Goal: Task Accomplishment & Management: Complete application form

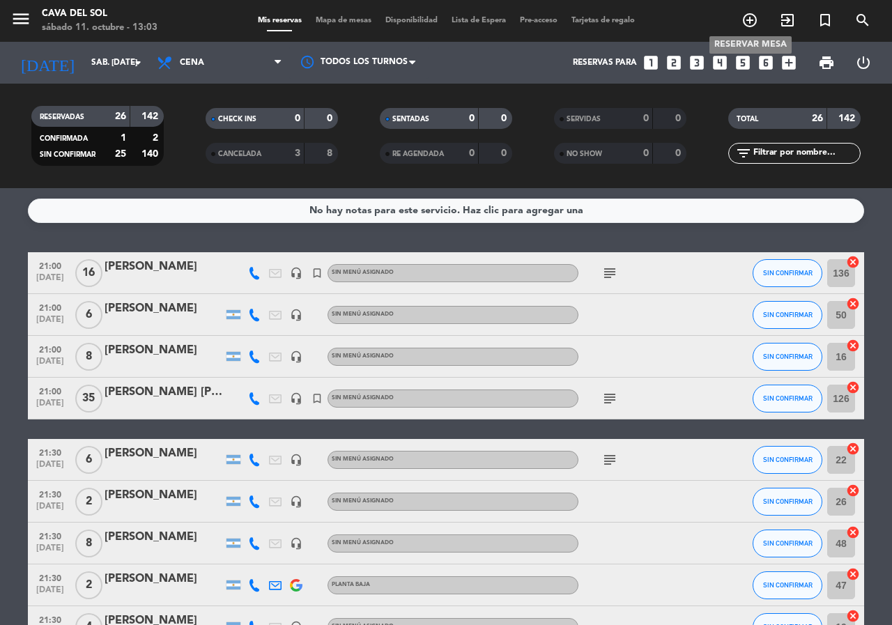
click at [747, 20] on icon "add_circle_outline" at bounding box center [750, 20] width 17 height 17
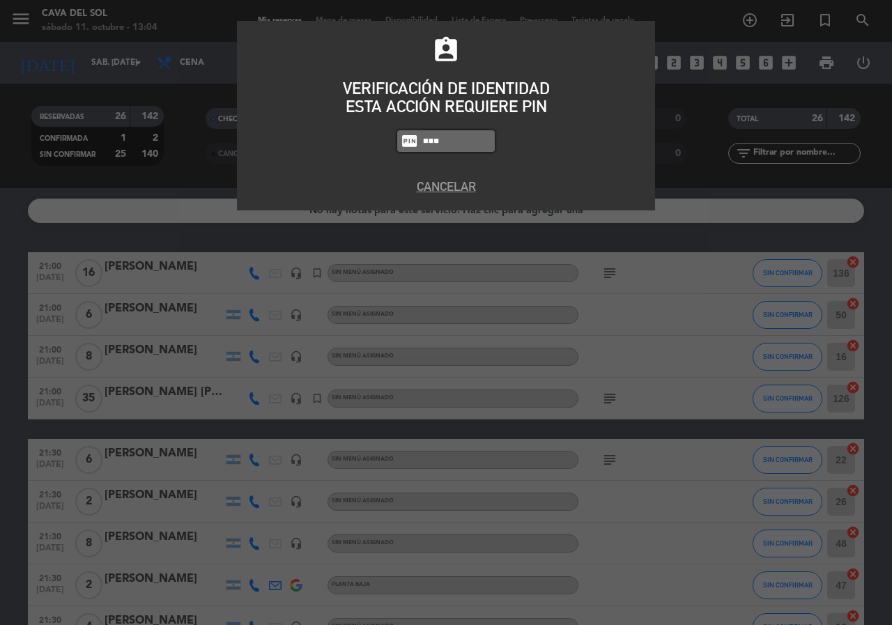
type input "7232"
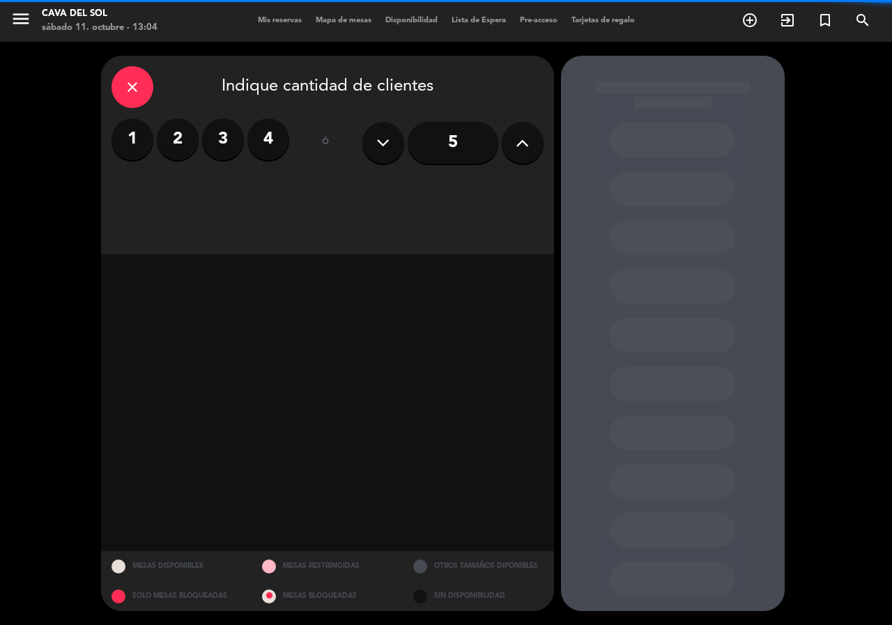
click at [183, 146] on label "2" at bounding box center [178, 139] width 42 height 42
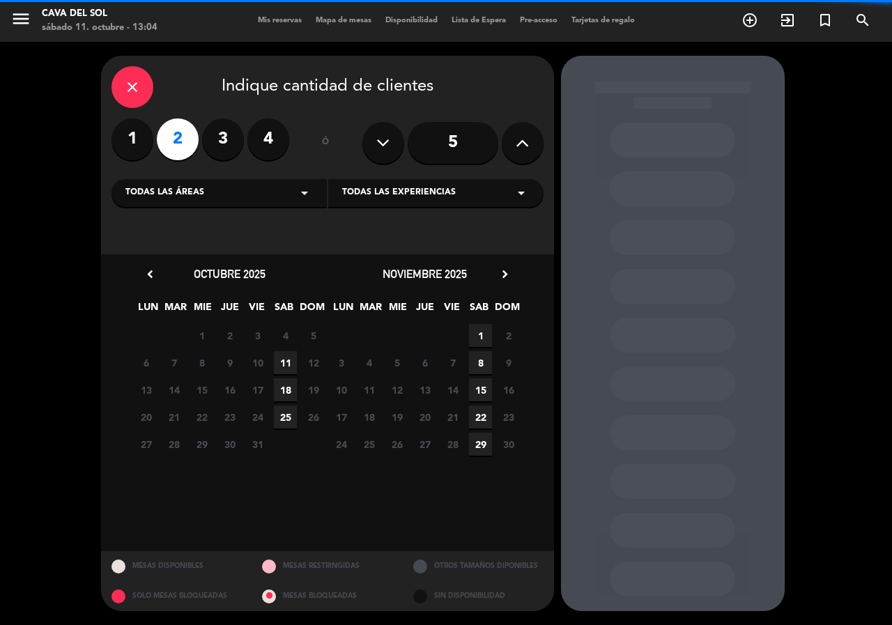
click at [288, 358] on span "11" at bounding box center [285, 362] width 23 height 23
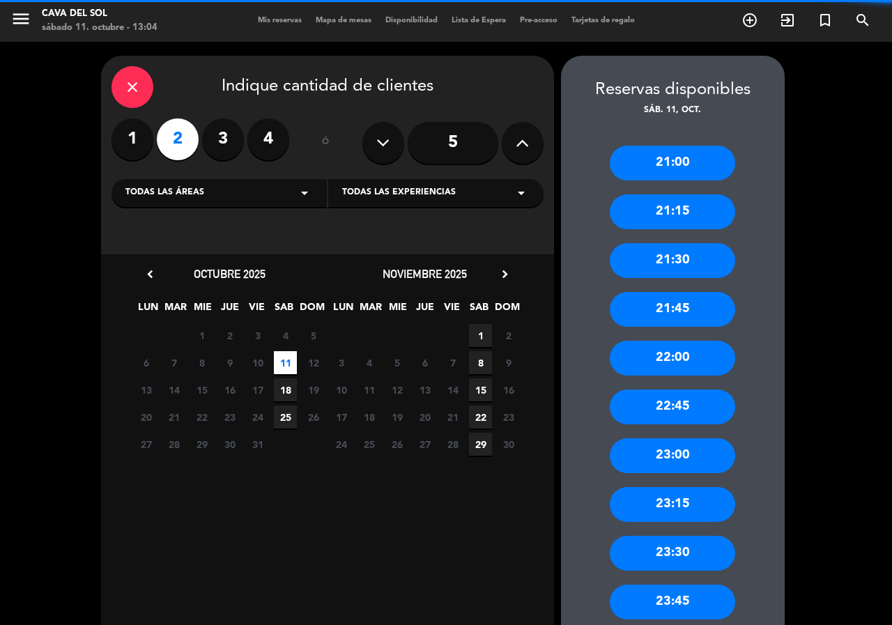
click at [682, 358] on div "22:00" at bounding box center [672, 358] width 125 height 35
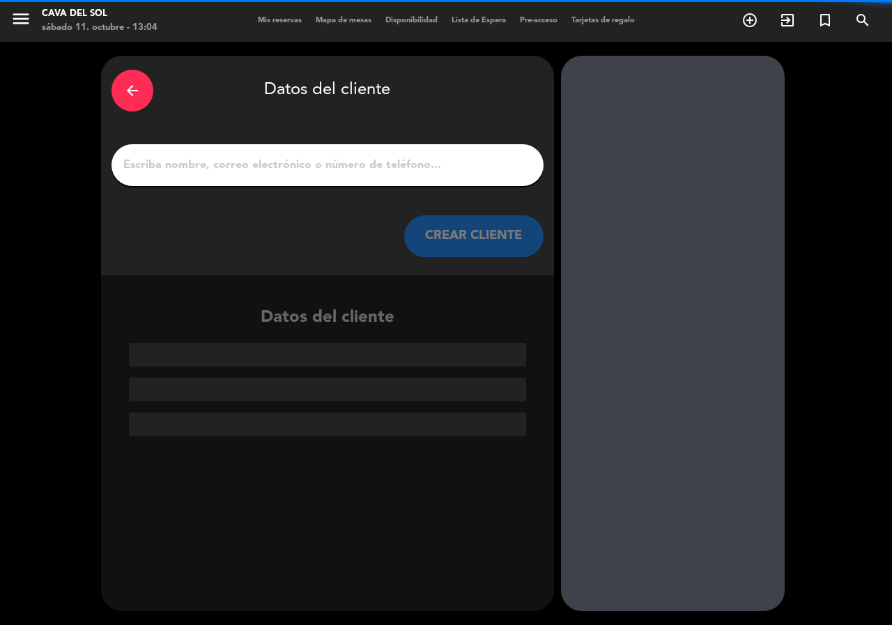
click at [295, 167] on input "1" at bounding box center [327, 165] width 411 height 20
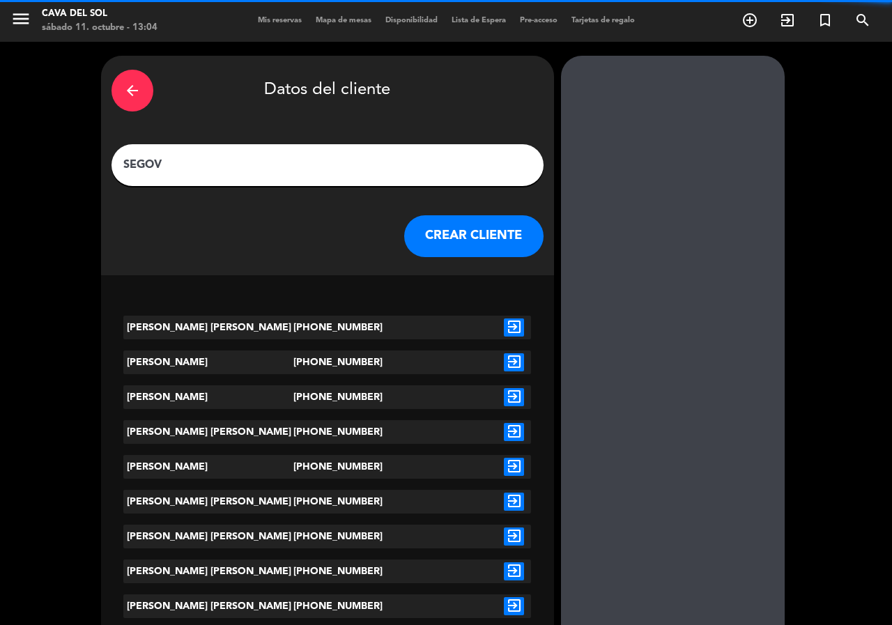
type input "SEGOV"
click at [514, 325] on icon "exit_to_app" at bounding box center [514, 328] width 20 height 18
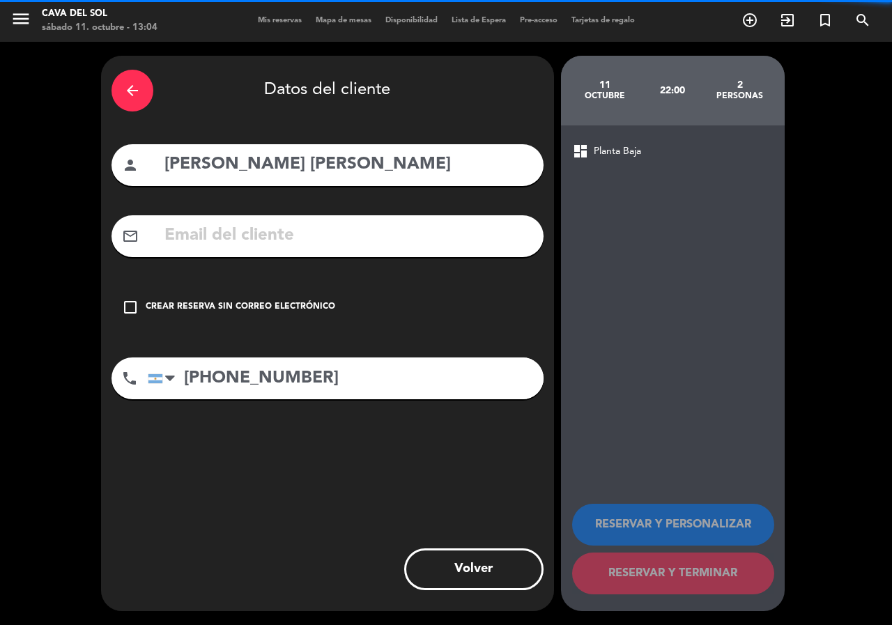
click at [132, 307] on icon "check_box_outline_blank" at bounding box center [130, 307] width 17 height 17
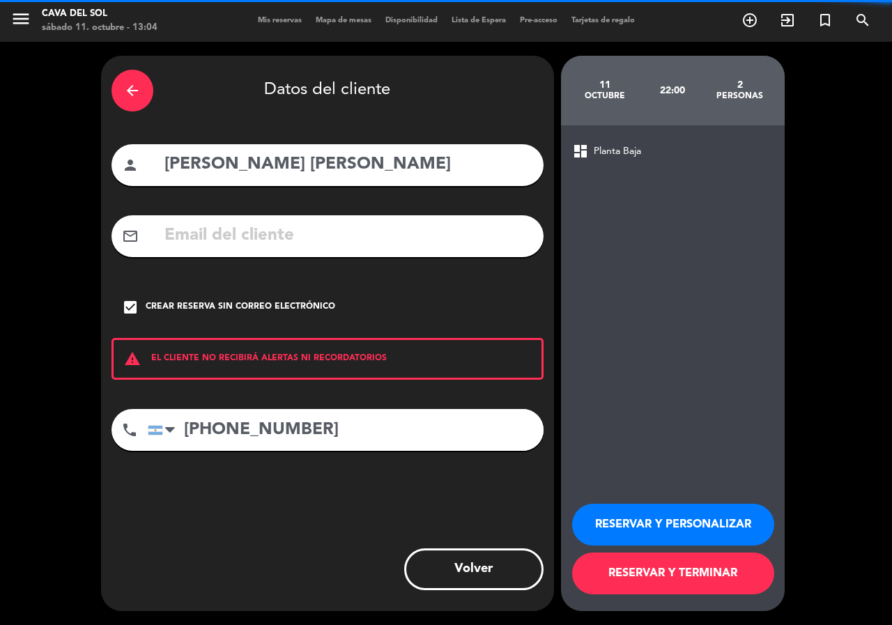
click at [624, 528] on button "RESERVAR Y PERSONALIZAR" at bounding box center [673, 525] width 202 height 42
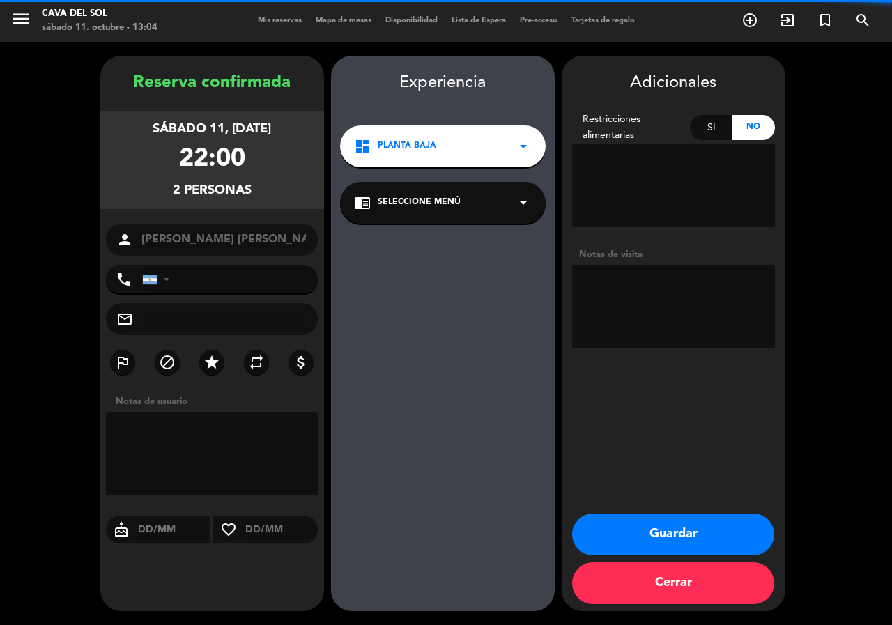
type input "[PHONE_NUMBER]"
click at [201, 428] on textarea at bounding box center [212, 454] width 213 height 84
type textarea "MESA DE SIEMPRE"
click at [677, 535] on button "Guardar" at bounding box center [673, 535] width 202 height 42
click at [660, 578] on button "Cerrar" at bounding box center [673, 583] width 202 height 42
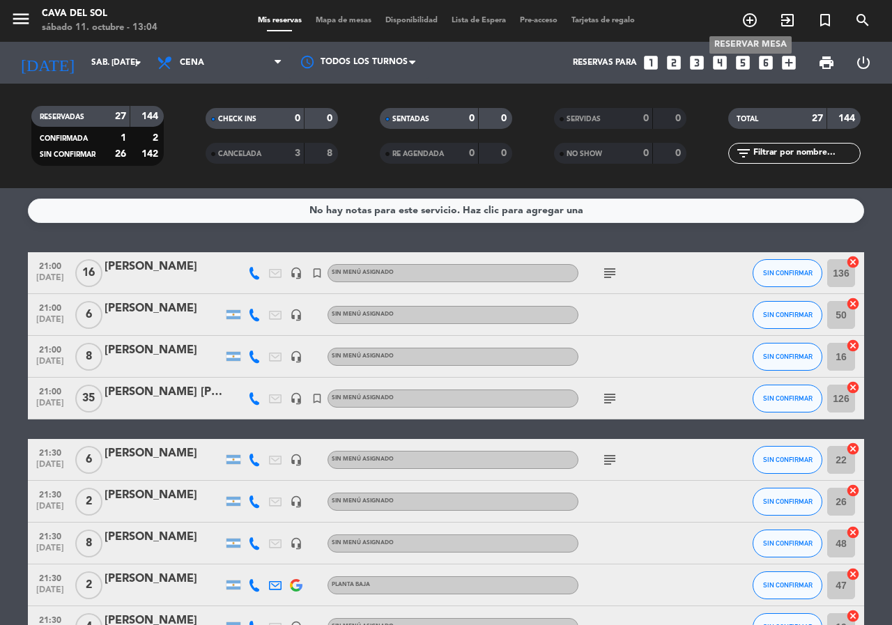
click at [749, 22] on icon "add_circle_outline" at bounding box center [750, 20] width 17 height 17
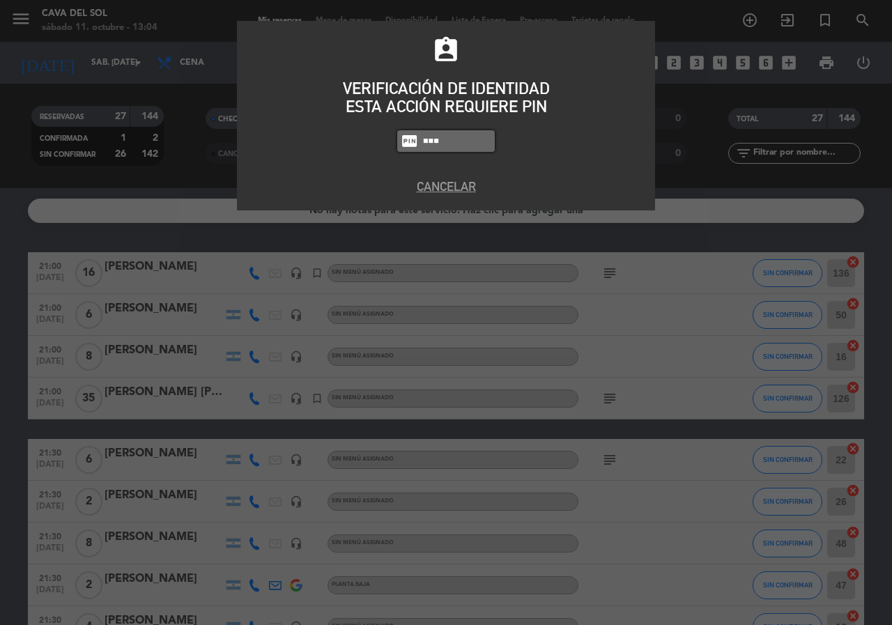
type input "7232"
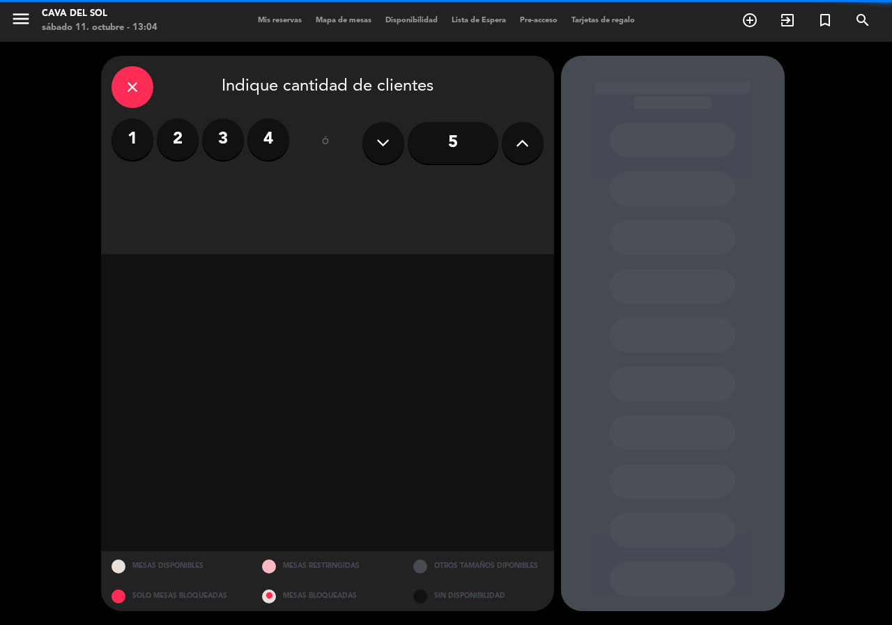
click at [175, 141] on label "2" at bounding box center [178, 139] width 42 height 42
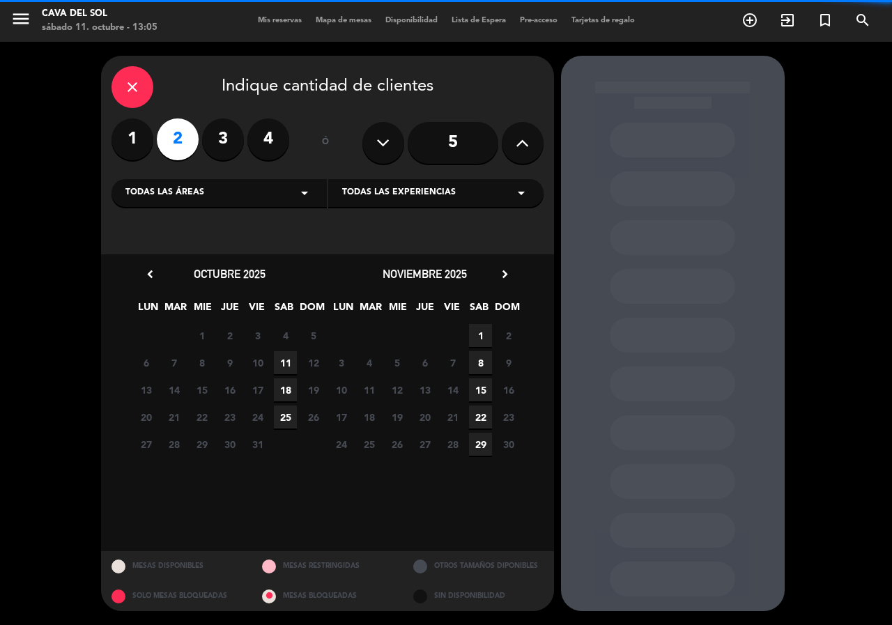
click at [284, 362] on span "11" at bounding box center [285, 362] width 23 height 23
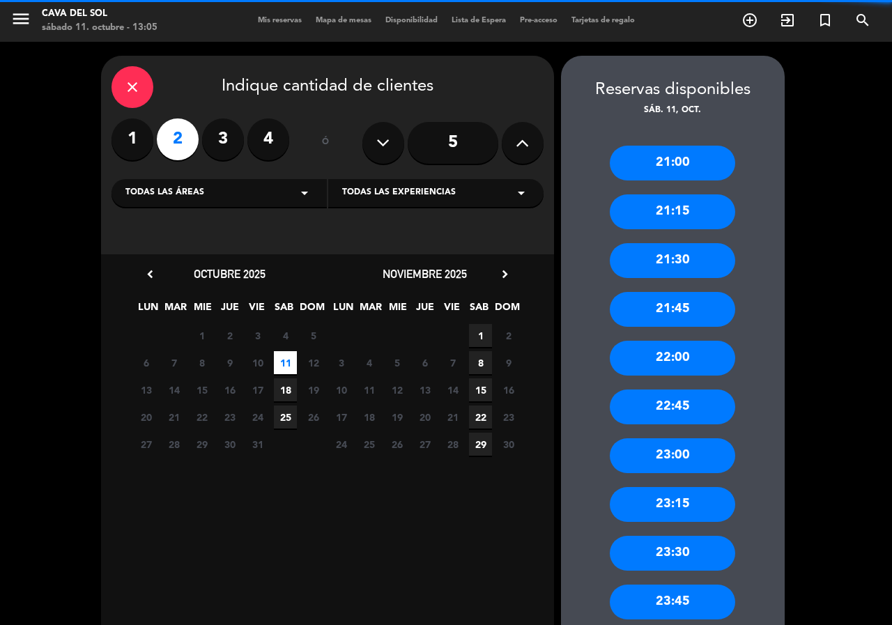
click at [699, 404] on div "22:45" at bounding box center [672, 407] width 125 height 35
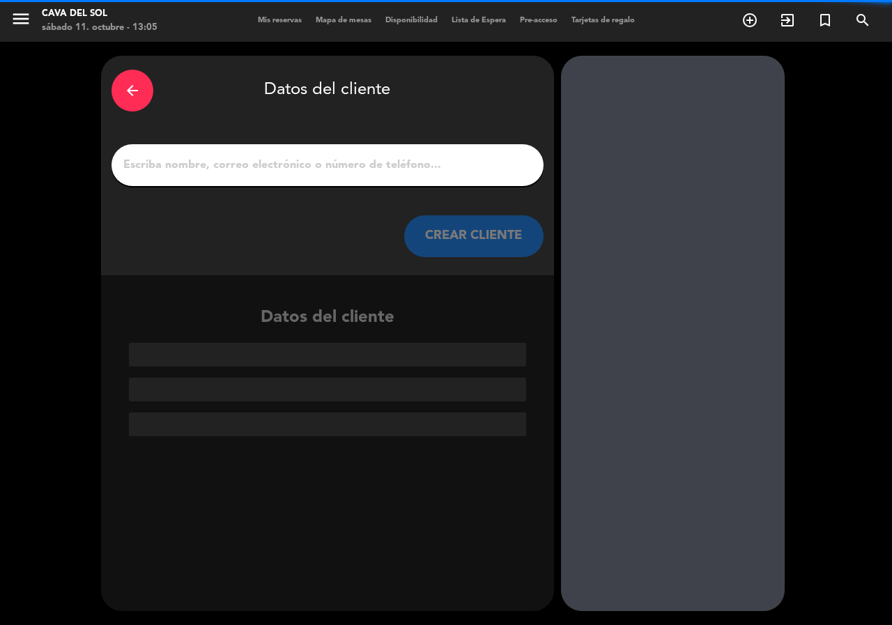
click at [219, 158] on input "1" at bounding box center [327, 165] width 411 height 20
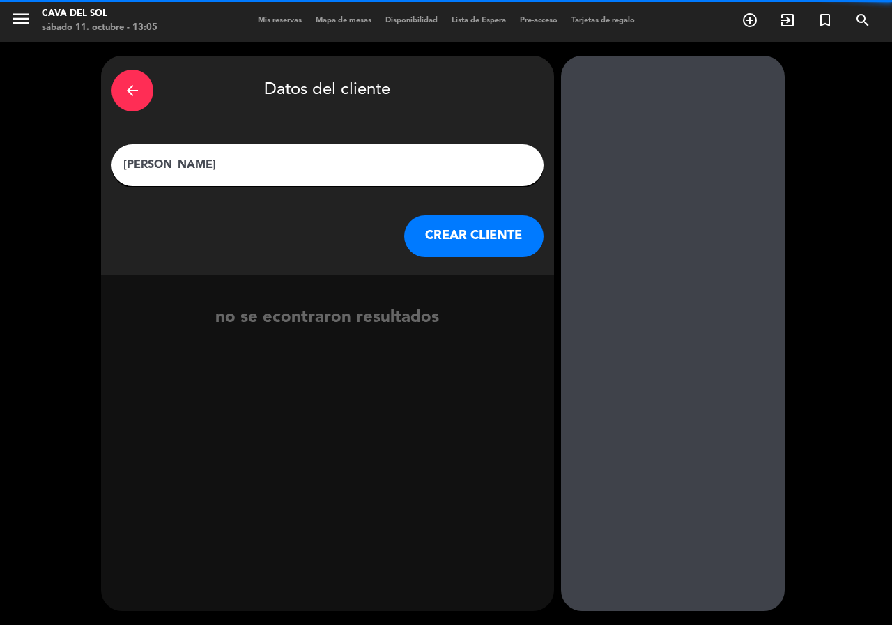
type input "[PERSON_NAME]"
click at [509, 236] on button "CREAR CLIENTE" at bounding box center [473, 236] width 139 height 42
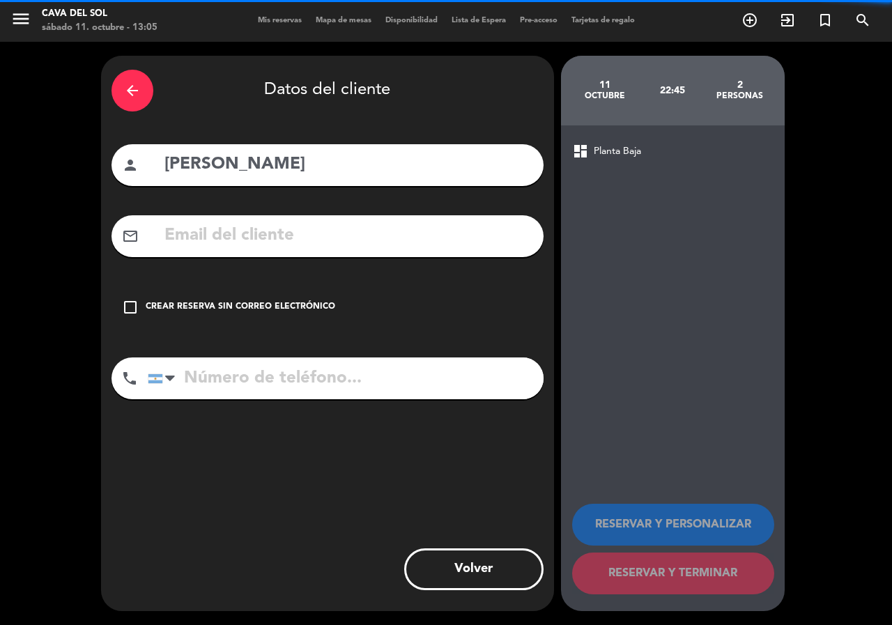
click at [131, 308] on icon "check_box_outline_blank" at bounding box center [130, 307] width 17 height 17
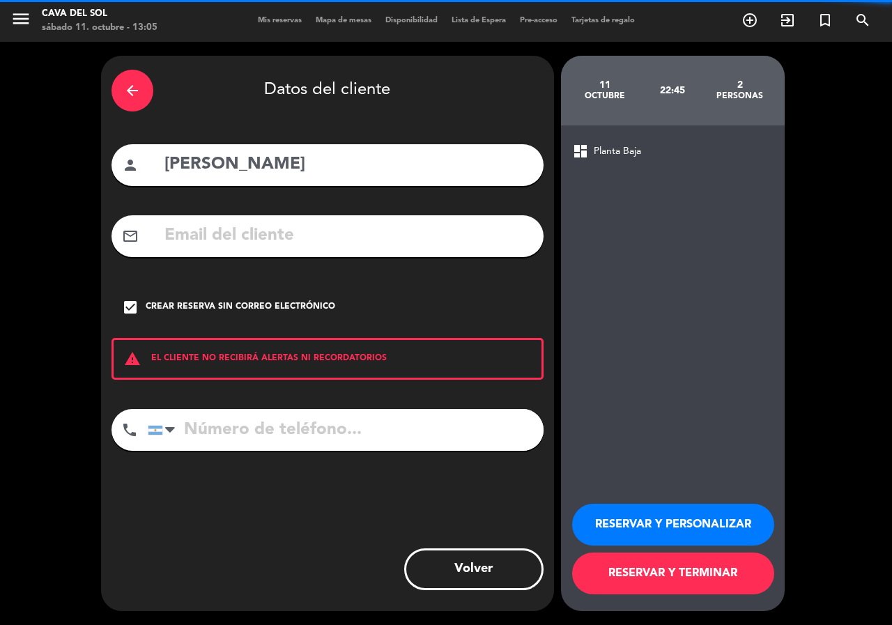
click at [224, 447] on div "phone [GEOGRAPHIC_DATA] +1 [GEOGRAPHIC_DATA] +44 [GEOGRAPHIC_DATA] ([GEOGRAPHIC…" at bounding box center [328, 435] width 432 height 52
click at [366, 433] on input "tel" at bounding box center [346, 430] width 396 height 42
type input "3415803013"
click at [666, 521] on button "RESERVAR Y PERSONALIZAR" at bounding box center [673, 525] width 202 height 42
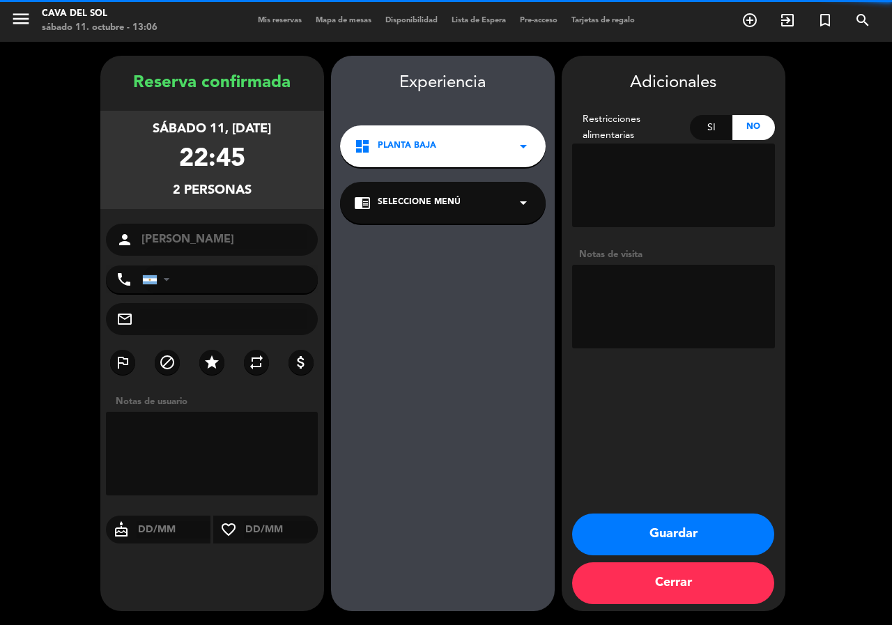
type input "[PHONE_NUMBER]"
click at [522, 148] on icon "arrow_drop_down" at bounding box center [523, 146] width 17 height 17
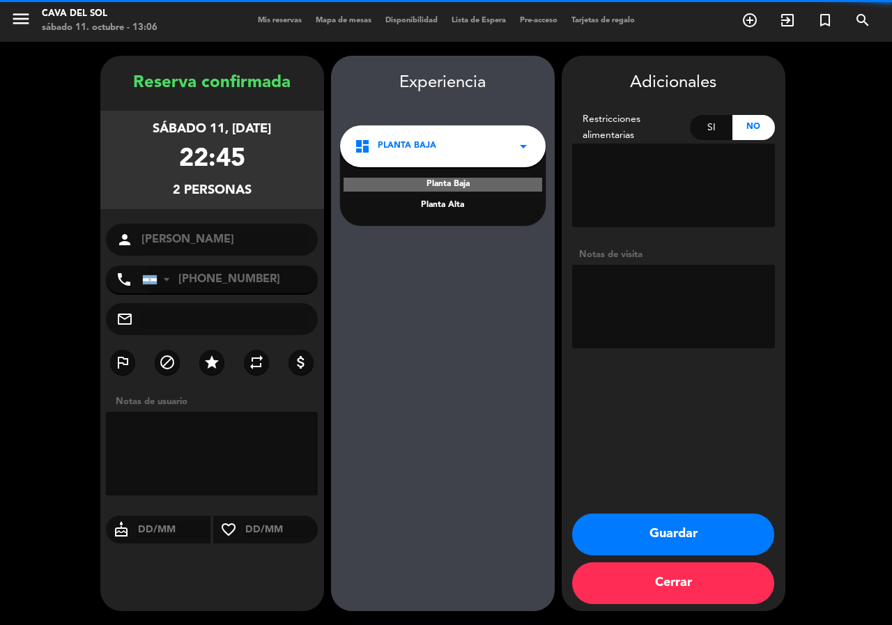
click at [467, 206] on div "Planta Alta" at bounding box center [443, 206] width 178 height 14
click at [719, 542] on button "Guardar" at bounding box center [673, 535] width 202 height 42
